Goal: Information Seeking & Learning: Learn about a topic

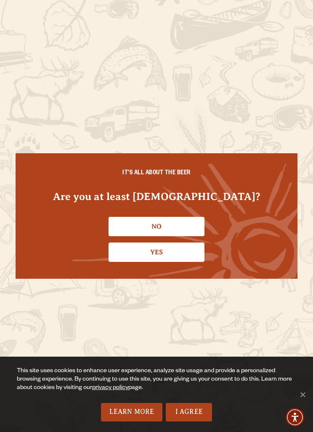
click at [153, 258] on link "Yes" at bounding box center [157, 252] width 96 height 19
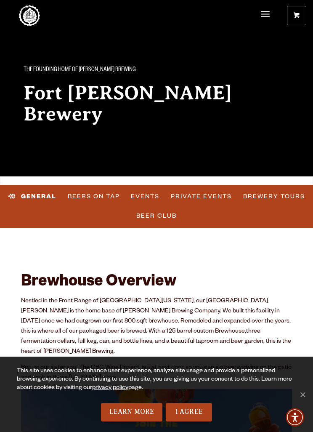
click at [97, 199] on link "Beers on Tap" at bounding box center [93, 196] width 59 height 19
click at [191, 410] on link "I Agree" at bounding box center [189, 412] width 46 height 19
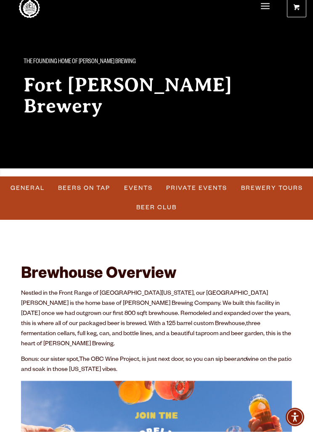
scroll to position [4, 0]
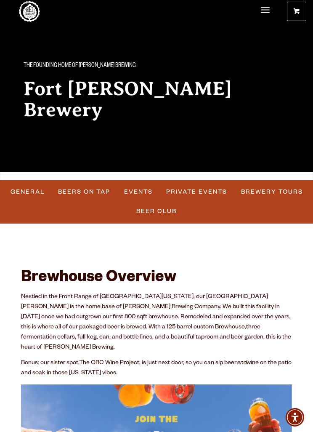
click at [90, 194] on link "Beers on Tap" at bounding box center [84, 191] width 59 height 19
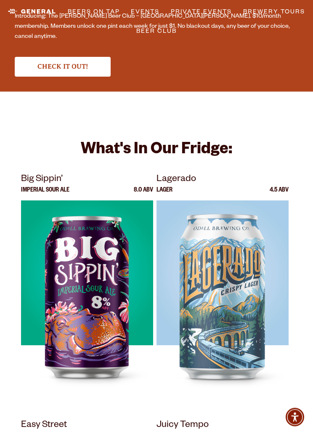
scroll to position [1748, 0]
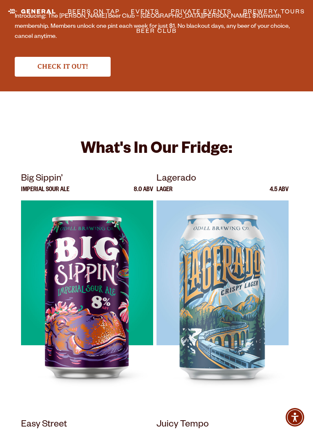
click at [93, 260] on div at bounding box center [87, 305] width 132 height 211
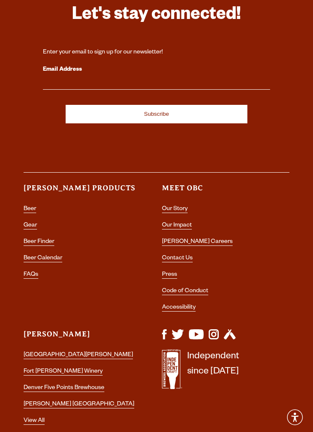
scroll to position [3331, 0]
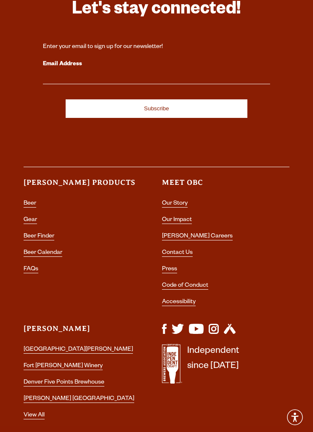
click at [35, 200] on link "Beer" at bounding box center [30, 203] width 13 height 7
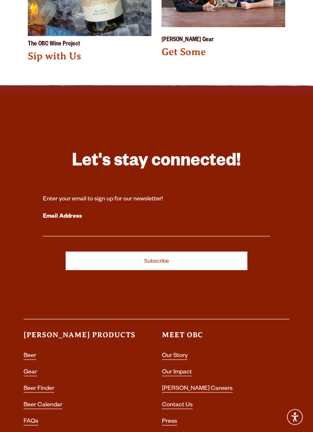
scroll to position [1865, 0]
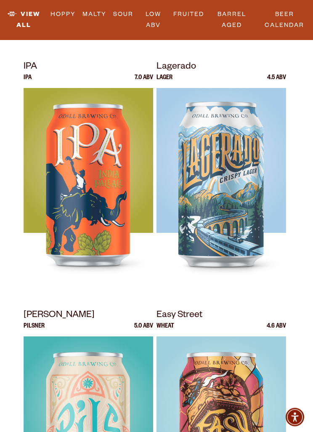
scroll to position [631, 0]
click at [91, 184] on img at bounding box center [89, 193] width 130 height 211
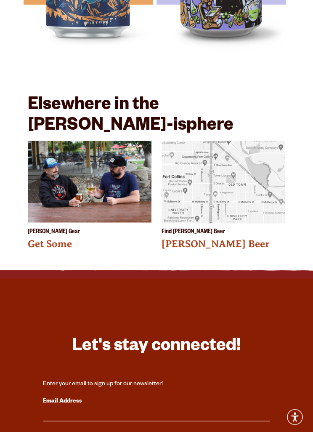
scroll to position [1975, 0]
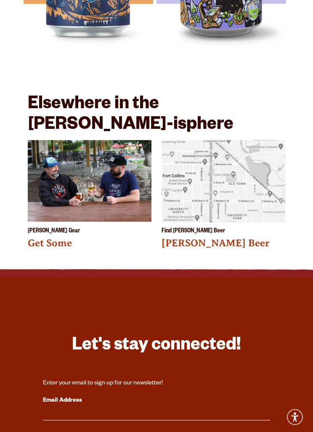
click at [215, 161] on img at bounding box center [224, 181] width 124 height 83
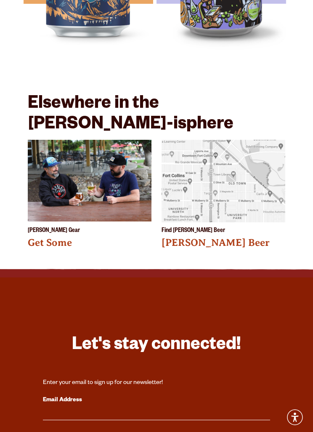
click at [187, 237] on link "Odell Beer" at bounding box center [216, 242] width 108 height 11
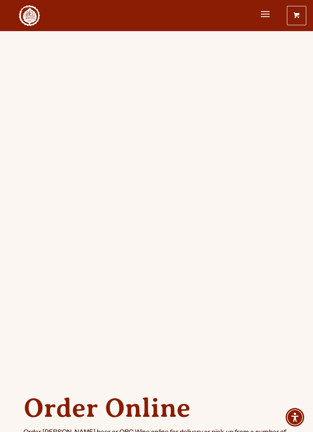
scroll to position [0, 0]
